Goal: Task Accomplishment & Management: Manage account settings

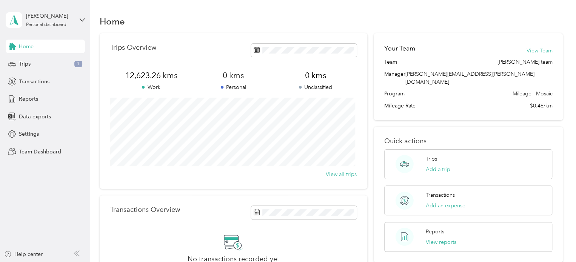
click at [78, 18] on div "[PERSON_NAME] Personal dashboard" at bounding box center [45, 20] width 79 height 26
click at [32, 96] on div "Log out" at bounding box center [26, 96] width 29 height 8
